Goal: Task Accomplishment & Management: Manage account settings

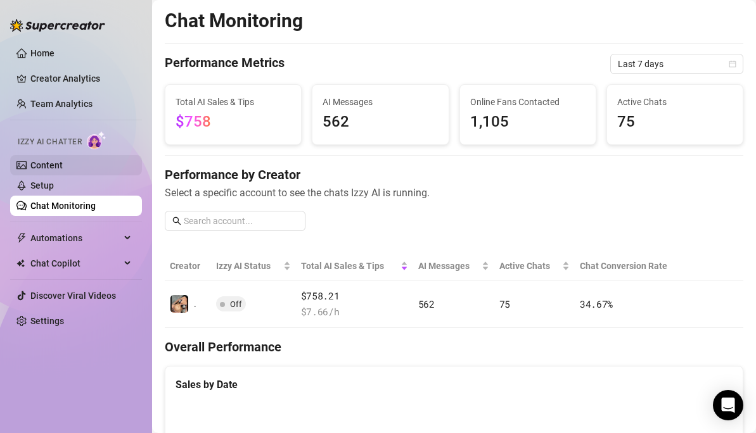
click at [48, 162] on link "Content" at bounding box center [46, 165] width 32 height 10
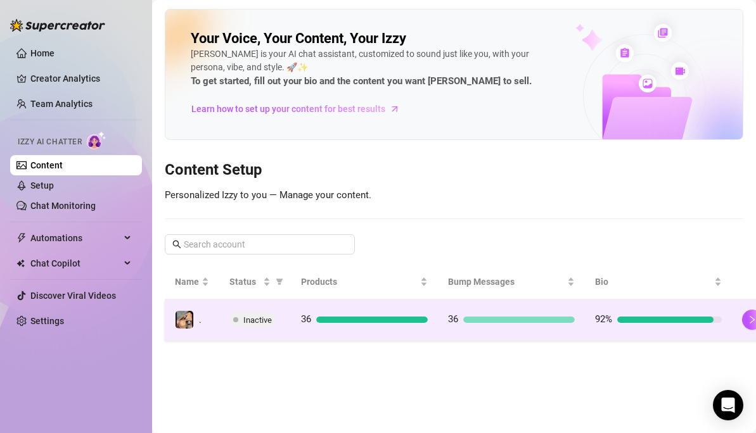
click at [735, 321] on td at bounding box center [752, 320] width 41 height 41
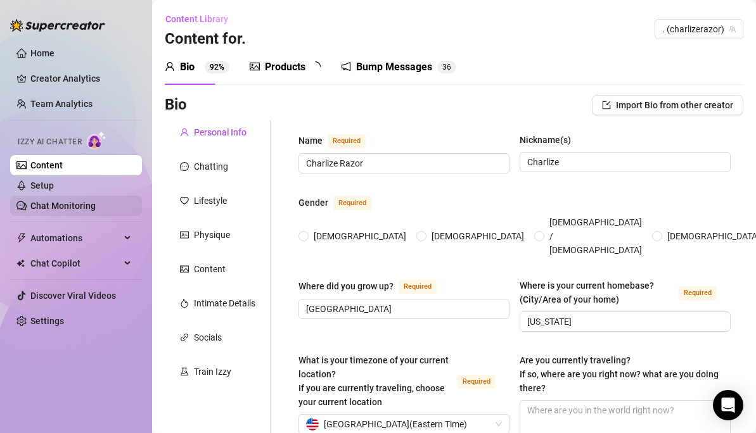
radio input "true"
type input "[DATE]"
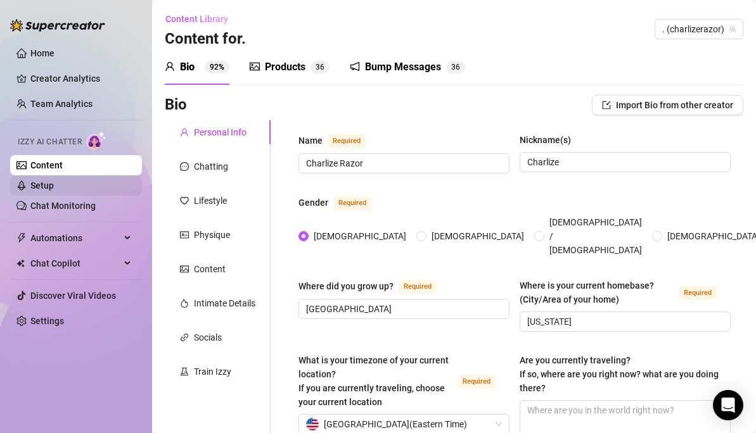
drag, startPoint x: 38, startPoint y: 184, endPoint x: 46, endPoint y: 184, distance: 7.6
click at [37, 184] on link "Setup" at bounding box center [41, 186] width 23 height 10
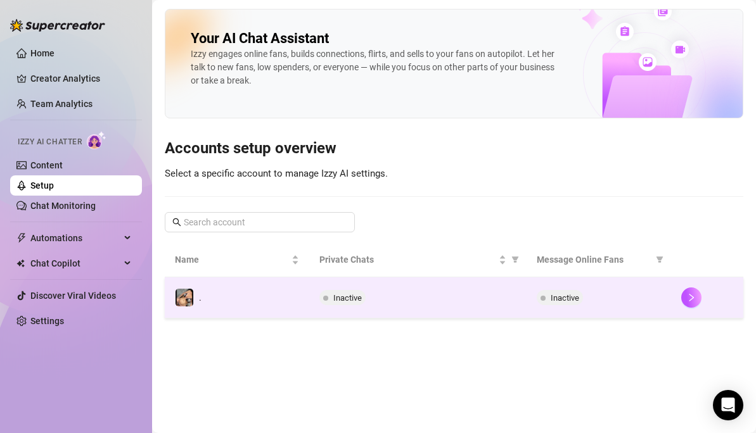
click at [680, 296] on td at bounding box center [707, 297] width 72 height 41
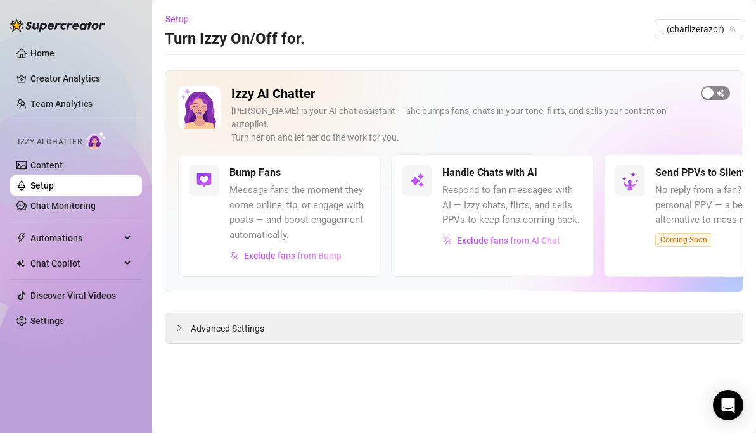
click at [708, 94] on div "button" at bounding box center [707, 92] width 11 height 11
